Goal: Task Accomplishment & Management: Manage account settings

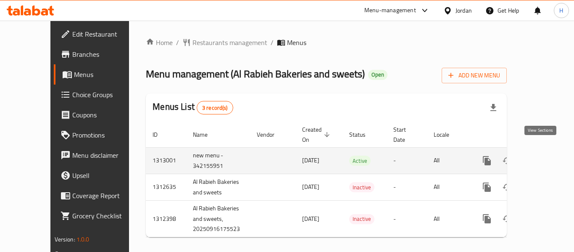
click at [542, 155] on icon "enhanced table" at bounding box center [547, 160] width 10 height 10
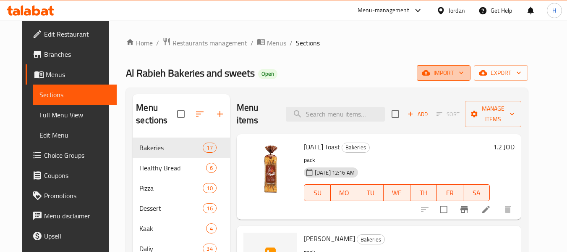
click at [464, 71] on span "import" at bounding box center [444, 73] width 40 height 10
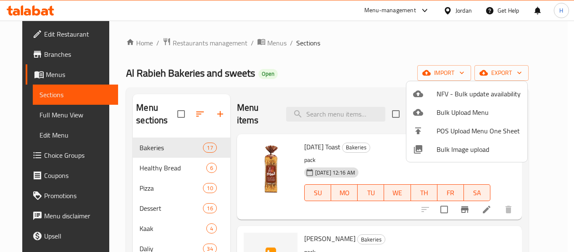
click at [454, 157] on li "Bulk Image upload" at bounding box center [466, 149] width 121 height 18
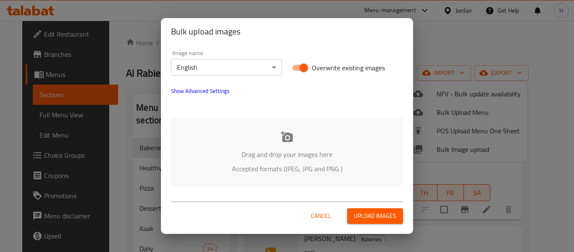
click at [453, 151] on div "Bulk upload images Image name English ​ Overwrite existing images Show Advanced…" at bounding box center [287, 126] width 574 height 252
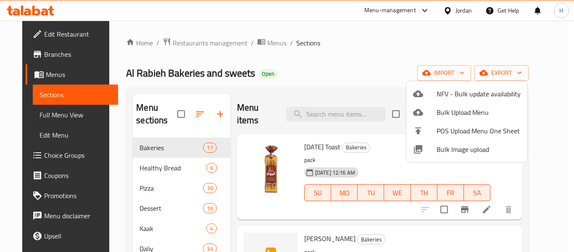
click at [451, 154] on span "Bulk Image upload" at bounding box center [478, 149] width 84 height 10
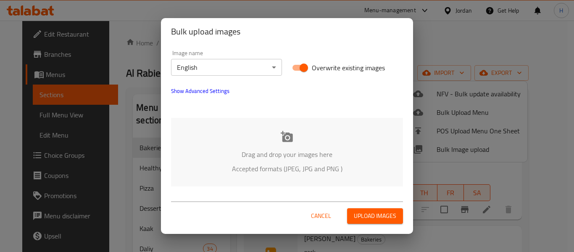
click at [331, 151] on p "Drag and drop your images here" at bounding box center [287, 154] width 207 height 10
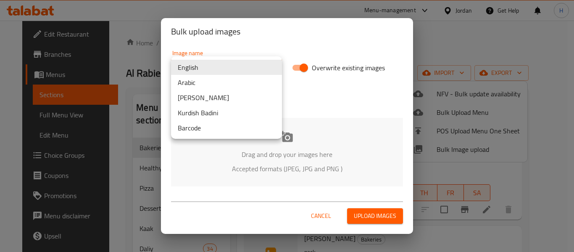
click at [230, 67] on body "​ Menu-management Jordan Get Help H Edit Restaurant Branches Menus Sections Ful…" at bounding box center [287, 136] width 574 height 231
click at [205, 83] on li "Arabic" at bounding box center [226, 82] width 111 height 15
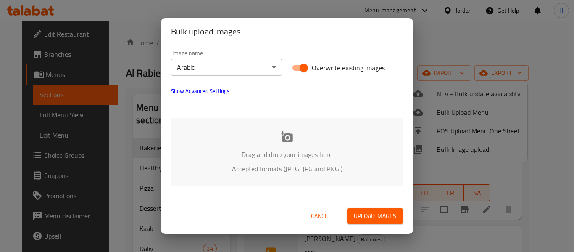
click at [217, 142] on div "Drag and drop your images here Accepted formats (JPEG, JPG and PNG )" at bounding box center [287, 152] width 232 height 68
drag, startPoint x: 318, startPoint y: 215, endPoint x: 155, endPoint y: 147, distance: 177.4
click at [318, 215] on span "Cancel" at bounding box center [321, 215] width 20 height 10
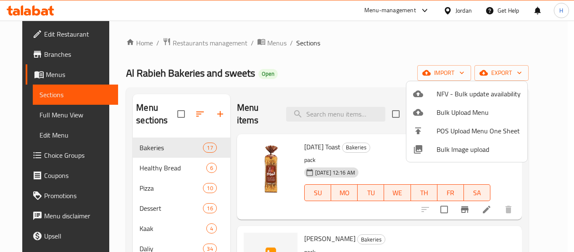
click at [135, 165] on div at bounding box center [287, 126] width 574 height 252
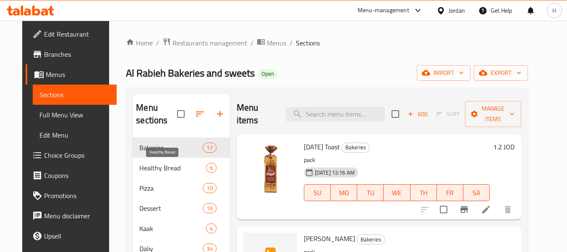
click at [139, 165] on span "Healthy Bread" at bounding box center [172, 168] width 66 height 10
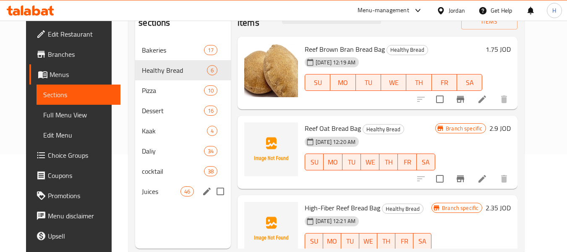
scroll to position [112, 0]
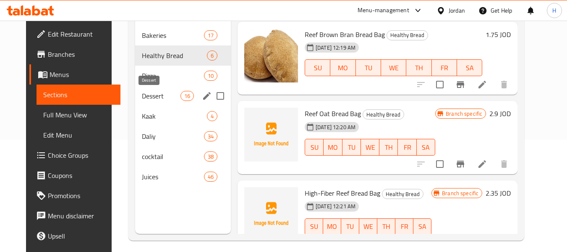
click at [156, 97] on span "Dessert" at bounding box center [161, 96] width 38 height 10
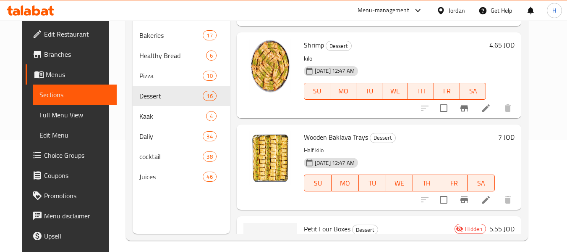
scroll to position [1250, 0]
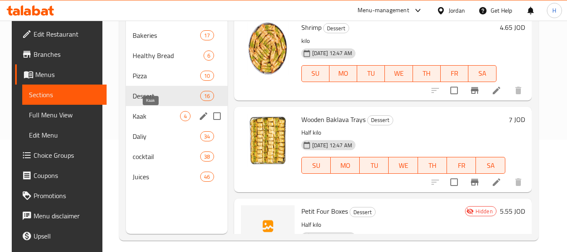
click at [139, 115] on span "Kaak" at bounding box center [156, 116] width 47 height 10
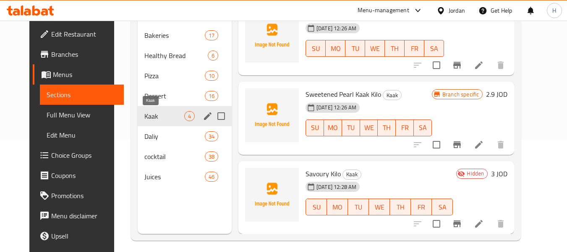
scroll to position [99, 0]
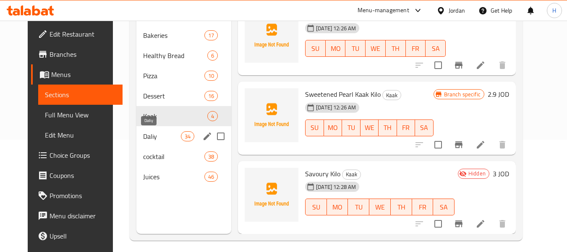
drag, startPoint x: 142, startPoint y: 138, endPoint x: 141, endPoint y: 155, distance: 16.8
click at [143, 138] on span "Daliy" at bounding box center [162, 136] width 38 height 10
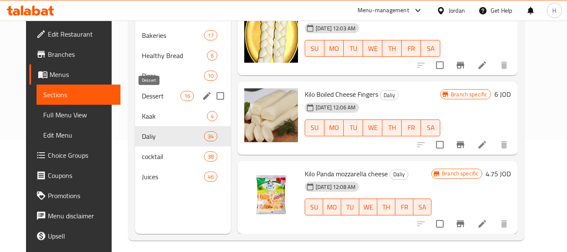
click at [150, 91] on span "Dessert" at bounding box center [161, 96] width 38 height 10
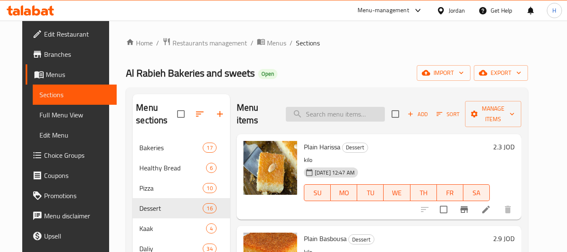
click at [338, 117] on input "search" at bounding box center [335, 114] width 99 height 15
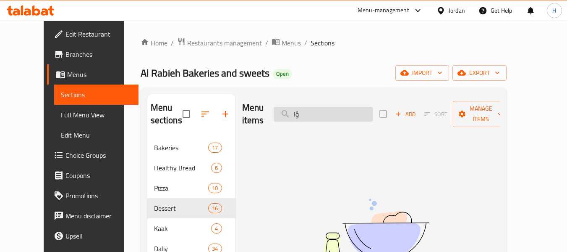
type input "ؤ"
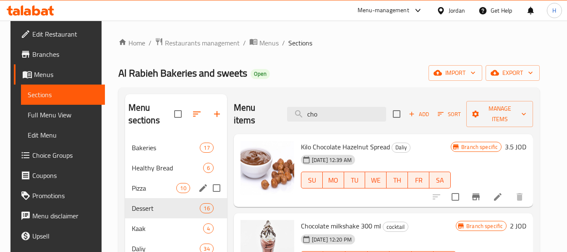
drag, startPoint x: 152, startPoint y: 193, endPoint x: 158, endPoint y: 168, distance: 25.5
click at [152, 193] on div "Pizza 10" at bounding box center [176, 188] width 102 height 20
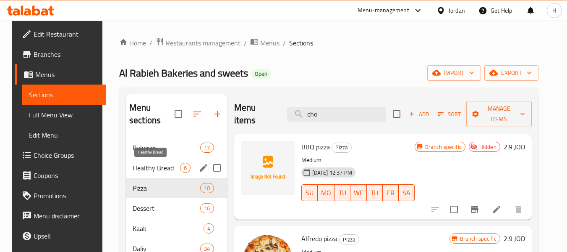
click at [158, 165] on span "Healthy Bread" at bounding box center [156, 168] width 47 height 10
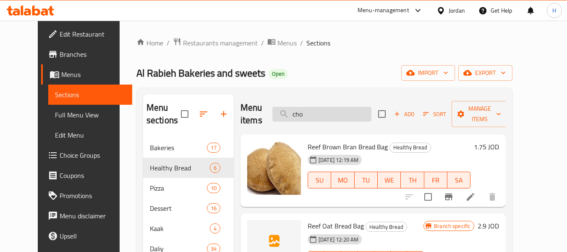
click at [352, 109] on input "cho" at bounding box center [322, 114] width 99 height 15
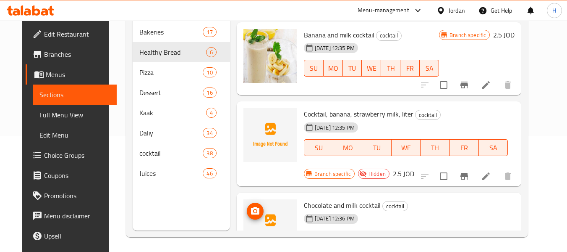
scroll to position [118, 0]
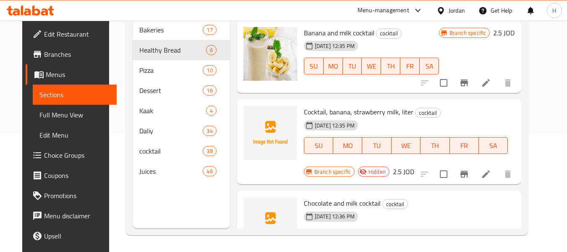
type input "coc"
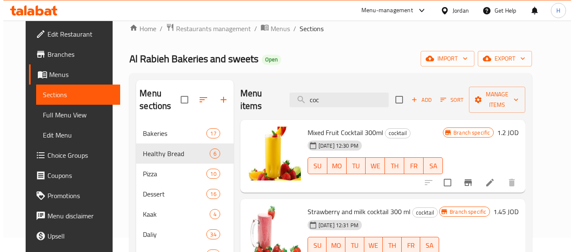
scroll to position [0, 0]
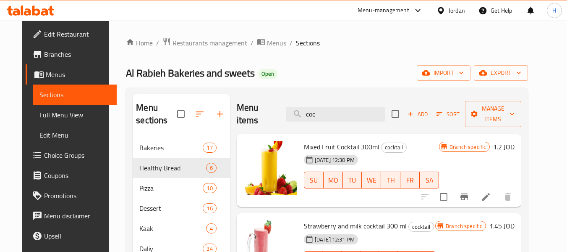
click at [457, 81] on div "Home / Restaurants management / Menus / Sections [PERSON_NAME] Bakeries and swe…" at bounding box center [327, 194] width 402 height 315
click at [464, 74] on span "import" at bounding box center [444, 73] width 40 height 10
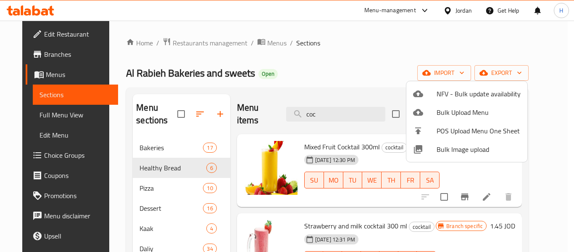
click at [457, 148] on span "Bulk Image upload" at bounding box center [478, 149] width 84 height 10
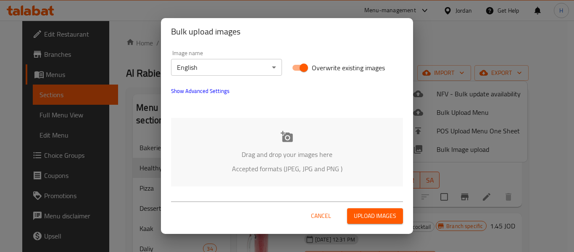
click at [197, 66] on body "​ Menu-management Jordan Get Help H Edit Restaurant Branches Menus Sections Ful…" at bounding box center [287, 136] width 574 height 231
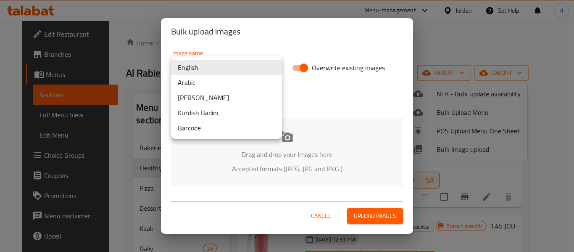
click at [197, 82] on li "Arabic" at bounding box center [226, 82] width 111 height 15
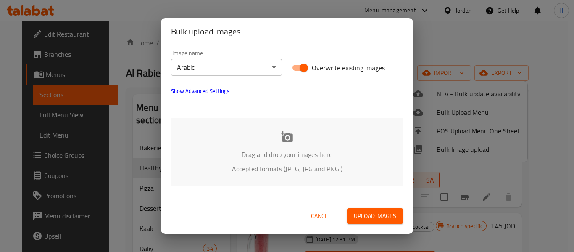
click at [220, 134] on div "Drag and drop your images here Accepted formats (JPEG, JPG and PNG )" at bounding box center [287, 152] width 232 height 68
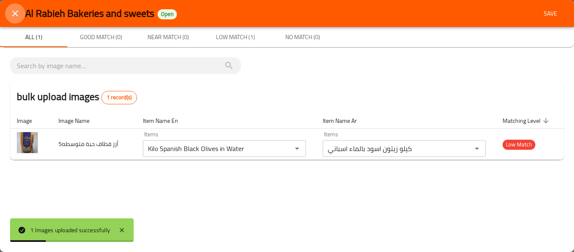
click at [12, 5] on button "close" at bounding box center [15, 13] width 20 height 20
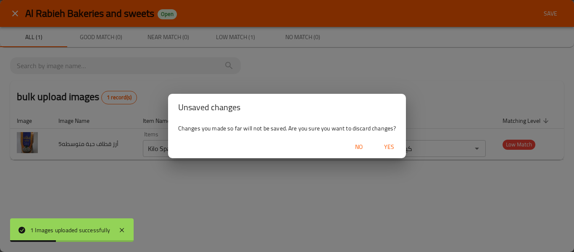
click at [392, 147] on span "Yes" at bounding box center [389, 147] width 20 height 10
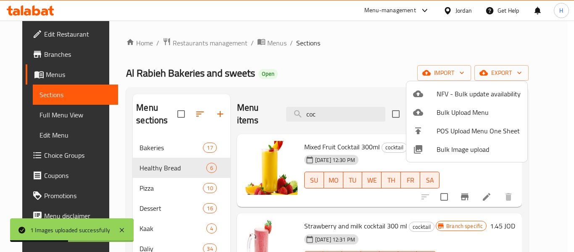
click at [448, 145] on span "Bulk Image upload" at bounding box center [478, 149] width 84 height 10
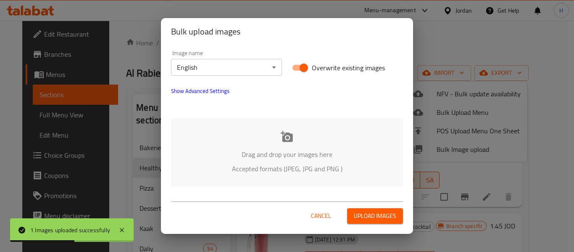
click at [238, 138] on div "Drag and drop your images here Accepted formats (JPEG, JPG and PNG )" at bounding box center [287, 152] width 232 height 68
click at [236, 68] on body "1 Images uploaded successfully ​ Menu-management Jordan Get Help H Edit Restaur…" at bounding box center [287, 136] width 574 height 231
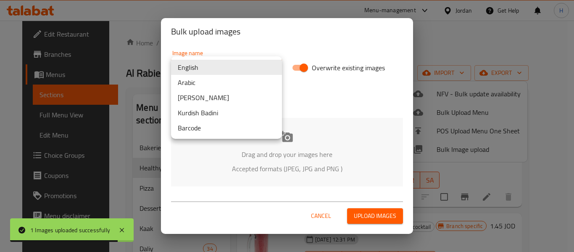
drag, startPoint x: 223, startPoint y: 81, endPoint x: 230, endPoint y: 123, distance: 41.8
click at [224, 84] on li "Arabic" at bounding box center [226, 82] width 111 height 15
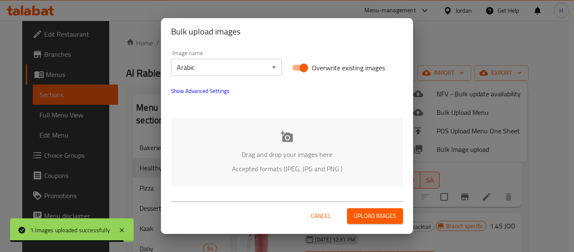
click at [239, 165] on p "Accepted formats (JPEG, JPG and PNG )" at bounding box center [287, 168] width 207 height 10
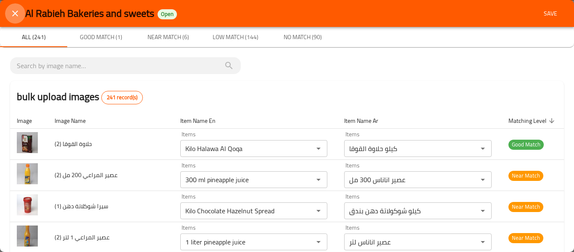
click at [19, 11] on icon "close" at bounding box center [15, 13] width 10 height 10
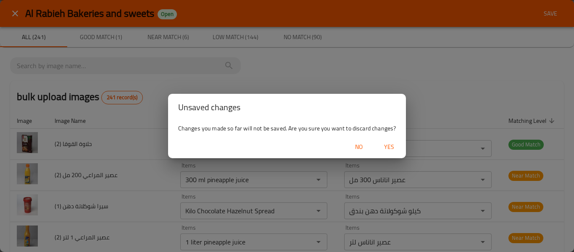
click at [391, 135] on div "Changes you made so far will not be saved. Are you sure you want to discard cha…" at bounding box center [287, 128] width 238 height 15
click at [386, 134] on div at bounding box center [386, 134] width 0 height 0
click at [386, 145] on span "Yes" at bounding box center [389, 147] width 20 height 10
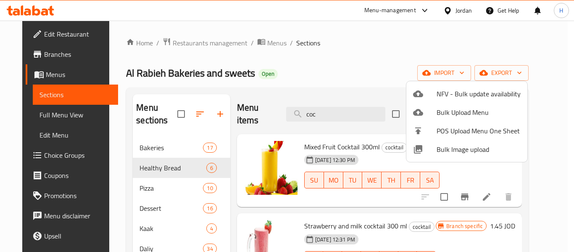
click at [284, 98] on div at bounding box center [287, 126] width 574 height 252
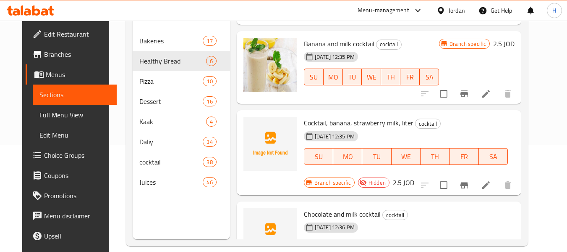
scroll to position [118, 0]
